Goal: Information Seeking & Learning: Understand process/instructions

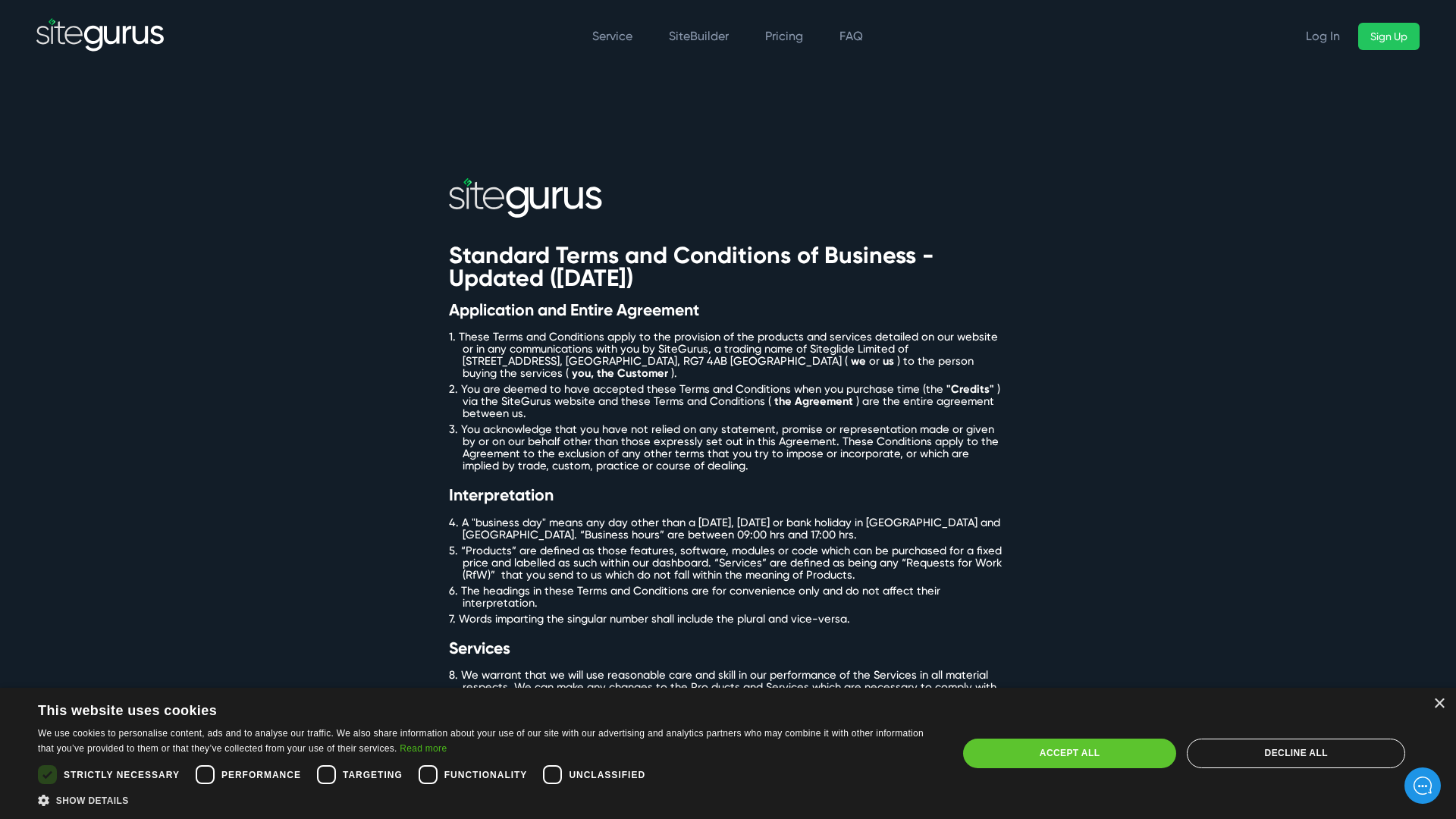
click at [1069, 753] on div "Accept all" at bounding box center [1069, 753] width 214 height 29
checkbox input "true"
